Goal: Find contact information: Find contact information

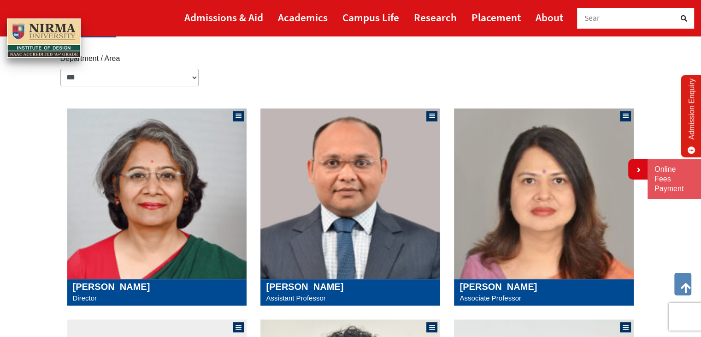
scroll to position [129, 0]
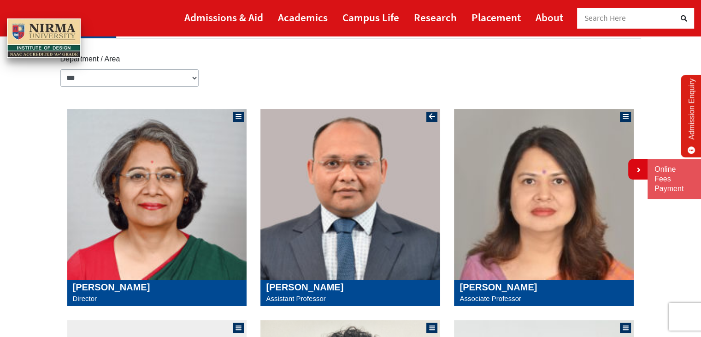
click at [400, 155] on img at bounding box center [350, 194] width 180 height 171
click at [547, 245] on img at bounding box center [544, 194] width 180 height 171
click at [140, 249] on img at bounding box center [157, 194] width 180 height 171
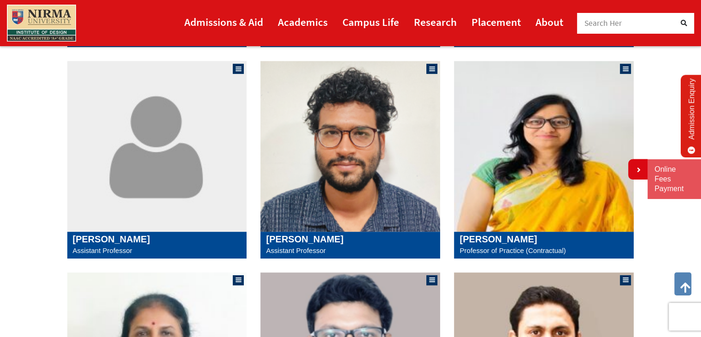
scroll to position [389, 0]
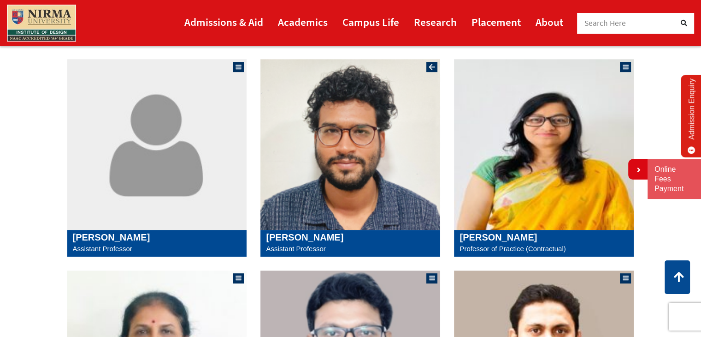
click at [381, 217] on img at bounding box center [350, 144] width 180 height 171
click at [585, 196] on img at bounding box center [544, 144] width 180 height 171
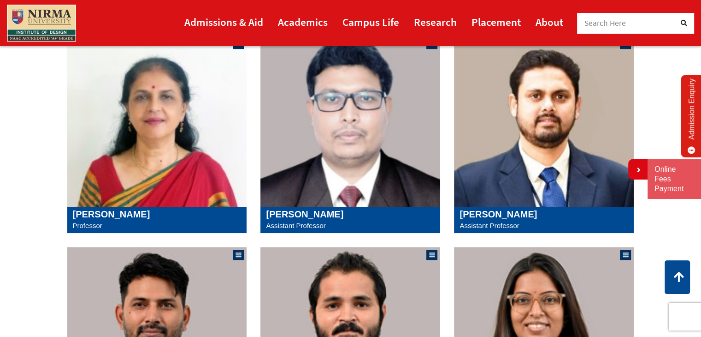
scroll to position [625, 0]
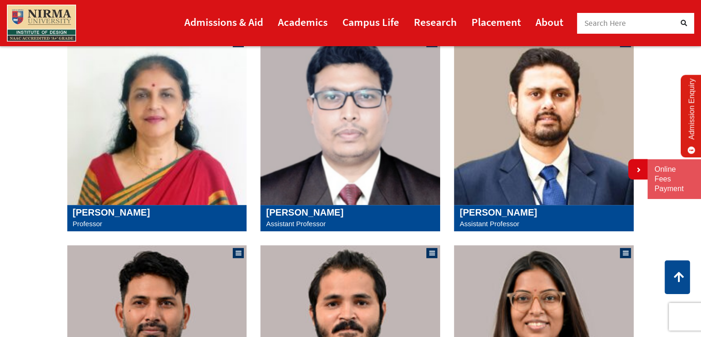
click at [193, 194] on img at bounding box center [157, 119] width 180 height 171
click at [343, 111] on img at bounding box center [350, 119] width 180 height 171
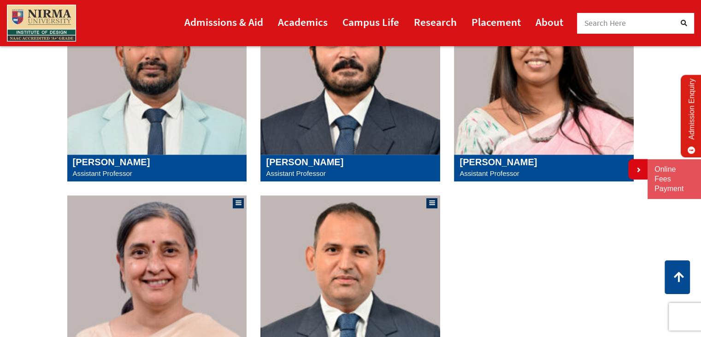
scroll to position [887, 0]
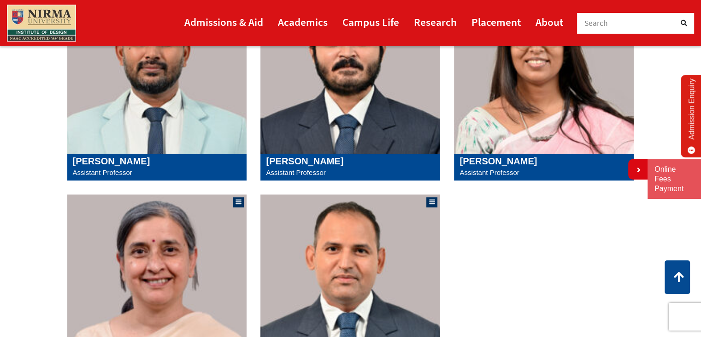
click at [126, 53] on img at bounding box center [157, 68] width 180 height 171
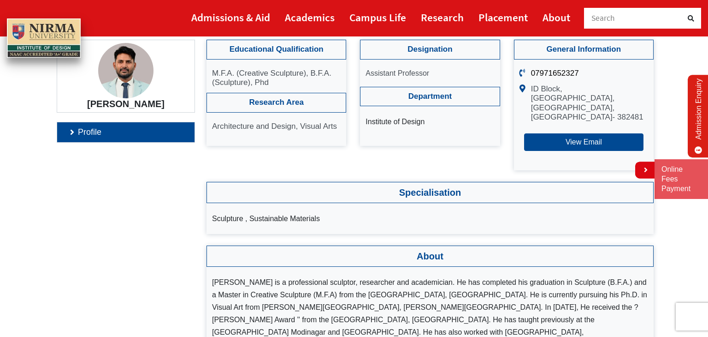
scroll to position [87, 0]
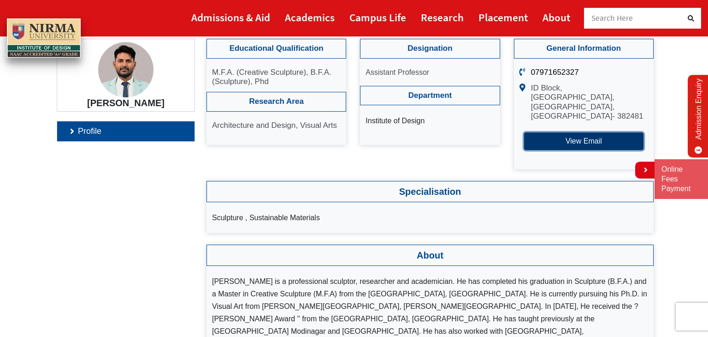
click at [577, 133] on button "View Email" at bounding box center [583, 141] width 119 height 18
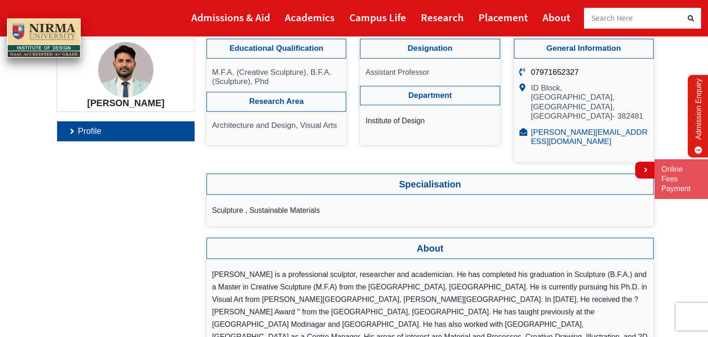
drag, startPoint x: 641, startPoint y: 130, endPoint x: 536, endPoint y: 133, distance: 105.2
click at [536, 133] on p "sarojkumar.das@nirmauni.ac.in" at bounding box center [589, 137] width 117 height 19
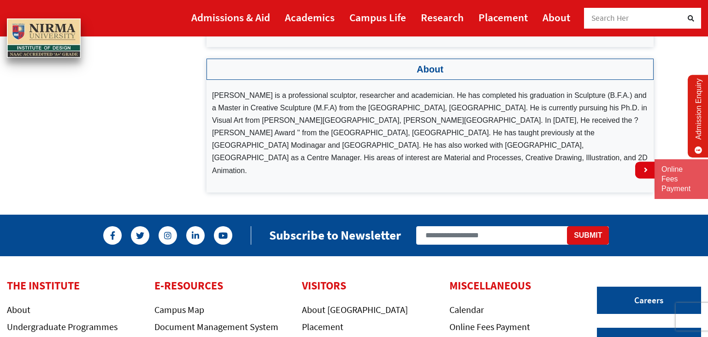
scroll to position [0, 0]
